Goal: Check status: Check status

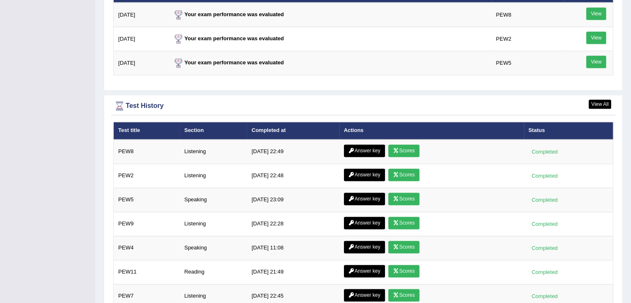
scroll to position [1066, 0]
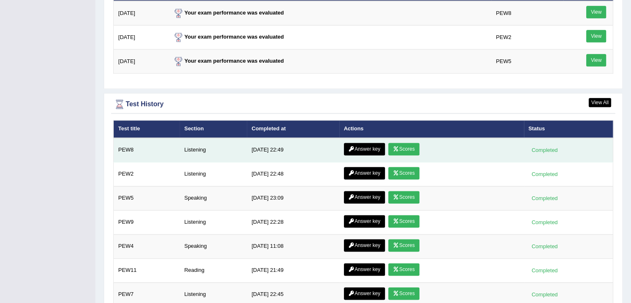
click at [401, 143] on link "Scores" at bounding box center [403, 149] width 31 height 12
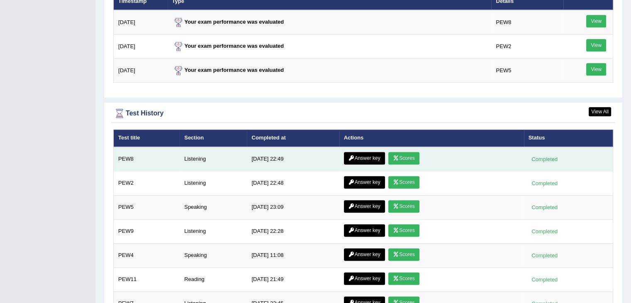
click at [359, 158] on link "Answer key" at bounding box center [364, 158] width 41 height 12
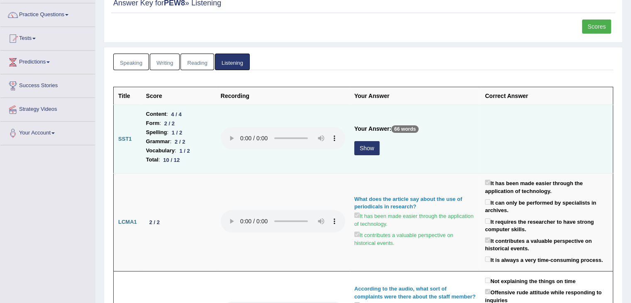
click at [370, 153] on div "Show" at bounding box center [414, 149] width 121 height 16
click at [368, 149] on button "Show" at bounding box center [366, 148] width 25 height 14
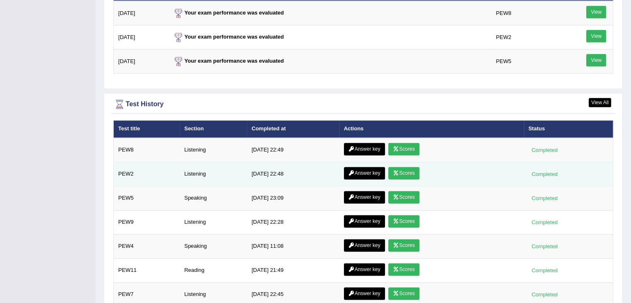
scroll to position [1067, 0]
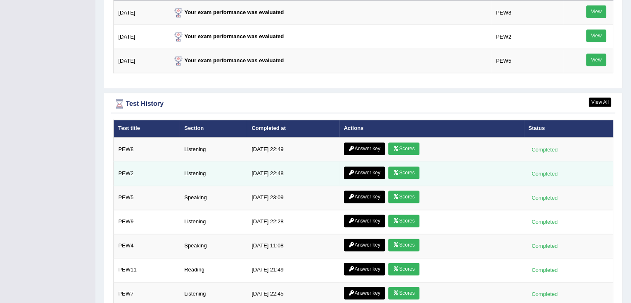
click at [411, 170] on link "Scores" at bounding box center [403, 172] width 31 height 12
